Goal: Check status

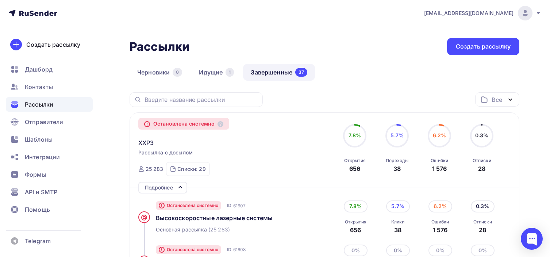
scroll to position [63, 0]
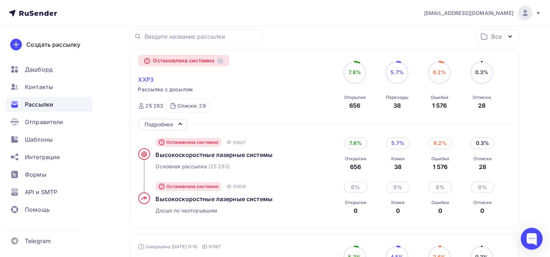
click at [146, 78] on span "XXP3" at bounding box center [146, 79] width 16 height 9
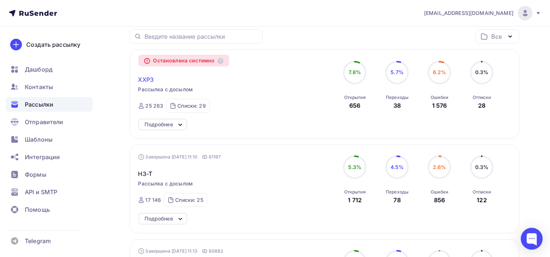
click at [144, 79] on span "XXP3" at bounding box center [146, 79] width 16 height 9
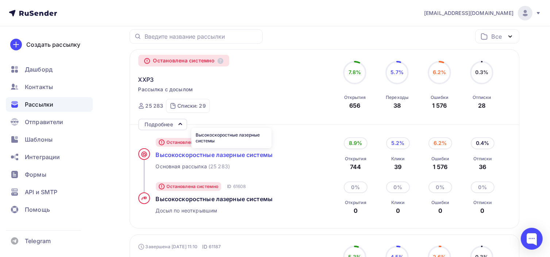
click at [249, 154] on span "Высокоcкоростные лазерные системы" at bounding box center [214, 154] width 117 height 7
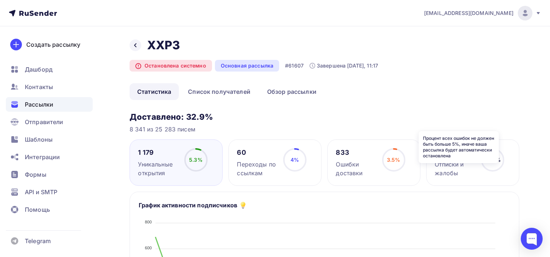
click at [0, 0] on icon at bounding box center [0, 0] width 0 height 0
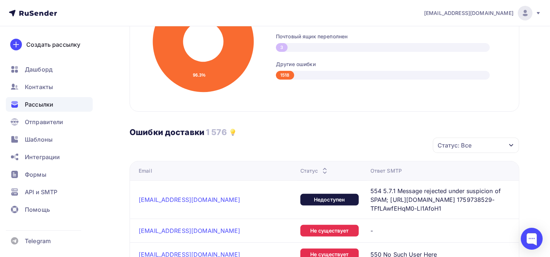
scroll to position [401, 0]
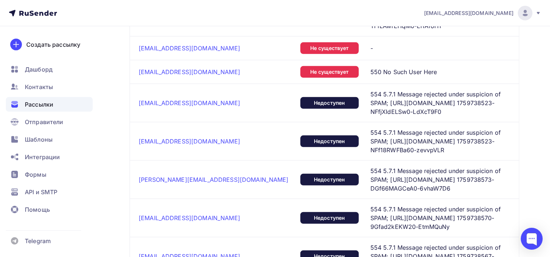
drag, startPoint x: 312, startPoint y: 113, endPoint x: 487, endPoint y: 122, distance: 175.3
click at [487, 122] on td "554 5.7.1 Message rejected under suspicion of SPAM; [URL][DOMAIN_NAME] 17597385…" at bounding box center [442, 141] width 151 height 38
copy span "554 5.7.1 Message rejected under suspicion of SPAM; [URL][DOMAIN_NAME] 17597385…"
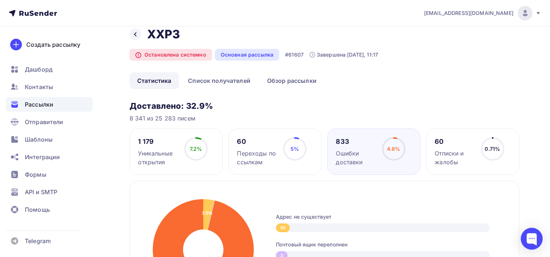
scroll to position [0, 0]
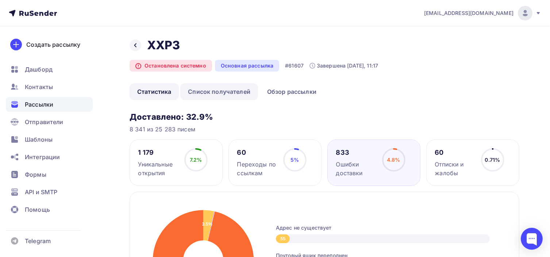
click at [220, 94] on link "Список получателей" at bounding box center [219, 91] width 78 height 17
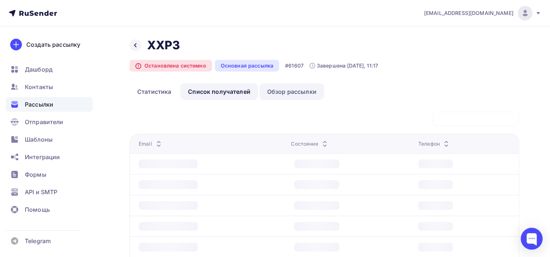
click at [299, 89] on link "Обзор рассылки" at bounding box center [291, 91] width 65 height 17
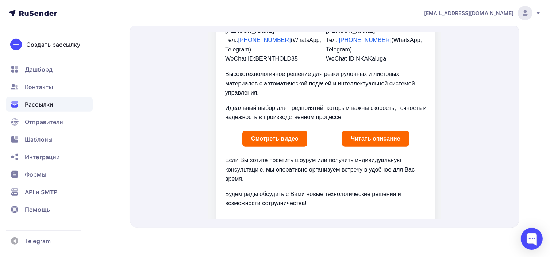
scroll to position [217, 0]
